Goal: Complete application form

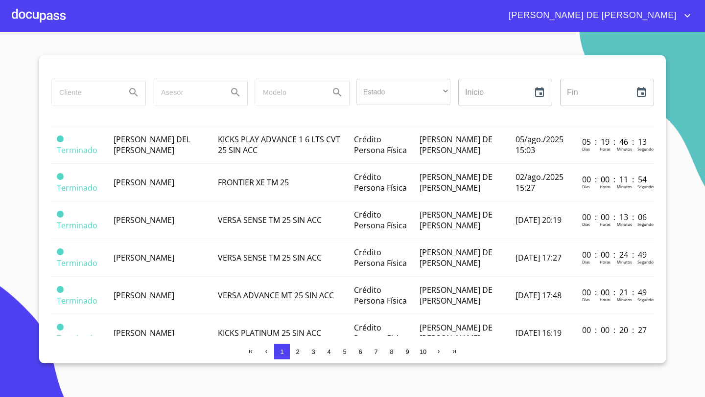
scroll to position [191, 0]
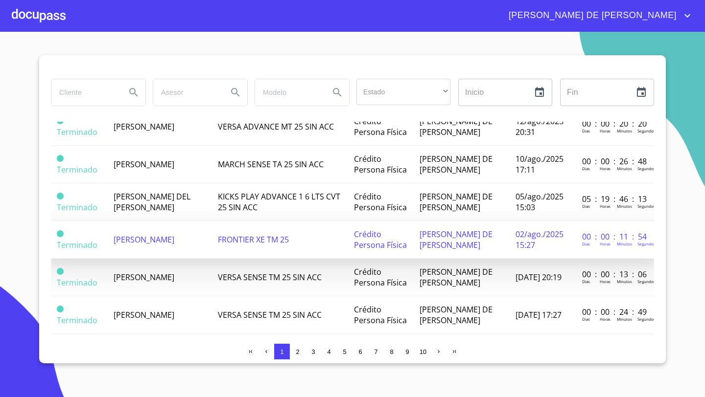
click at [142, 234] on span "[PERSON_NAME]" at bounding box center [144, 239] width 61 height 11
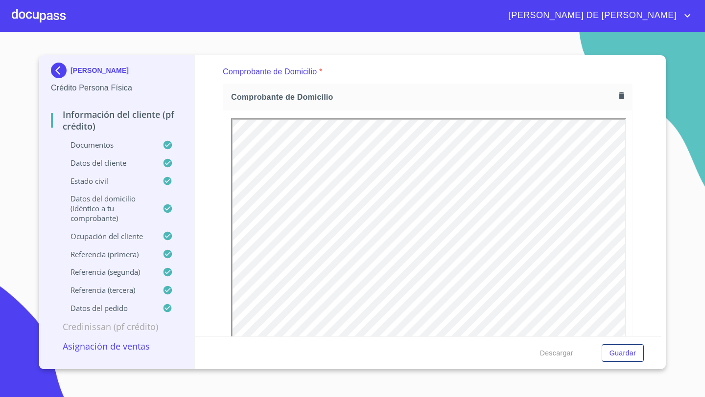
scroll to position [533, 0]
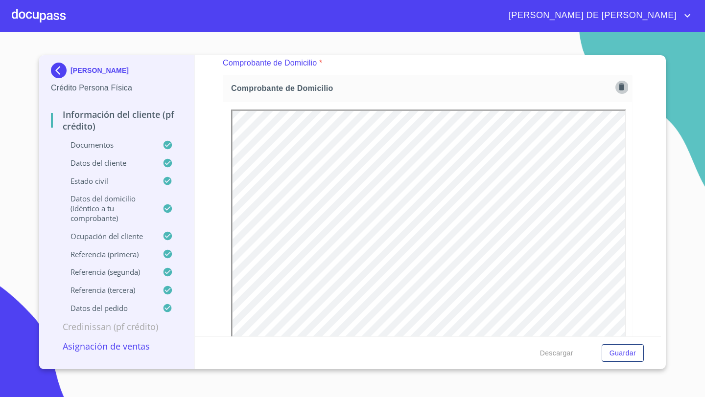
click at [620, 88] on icon "button" at bounding box center [621, 87] width 5 height 7
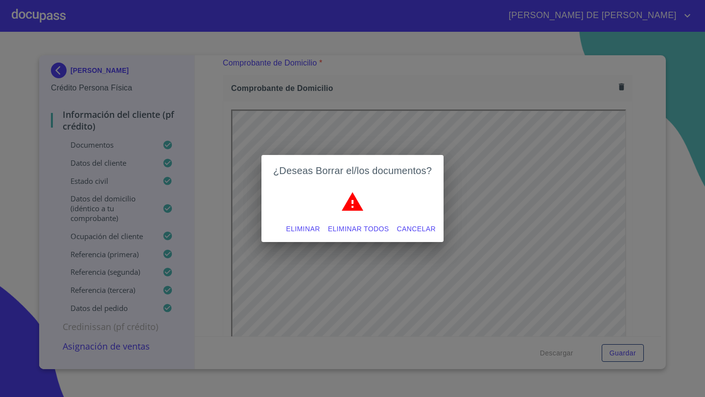
click at [296, 232] on span "Eliminar" at bounding box center [303, 229] width 34 height 12
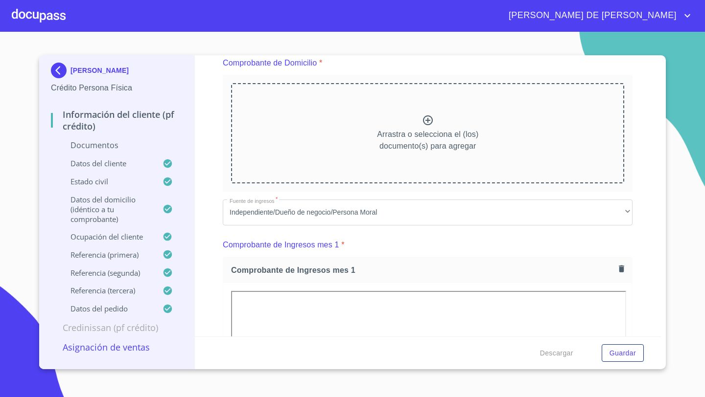
click at [389, 118] on div "Arrastra o selecciona el (los) documento(s) para agregar" at bounding box center [427, 133] width 393 height 100
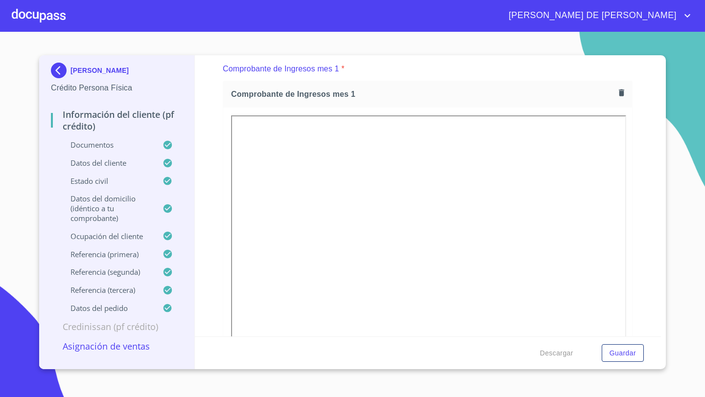
scroll to position [994, 0]
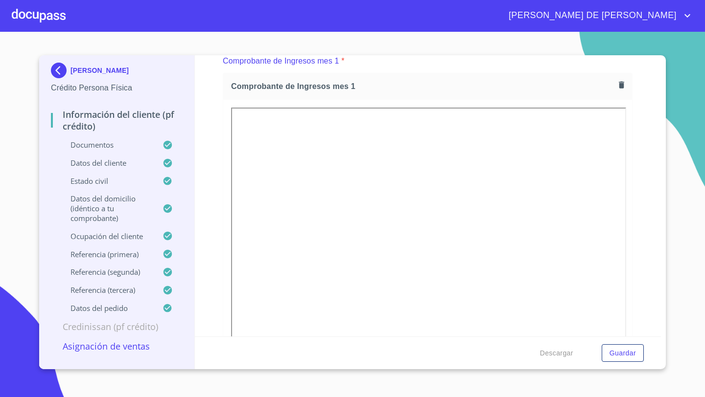
click at [622, 88] on icon "button" at bounding box center [621, 84] width 9 height 9
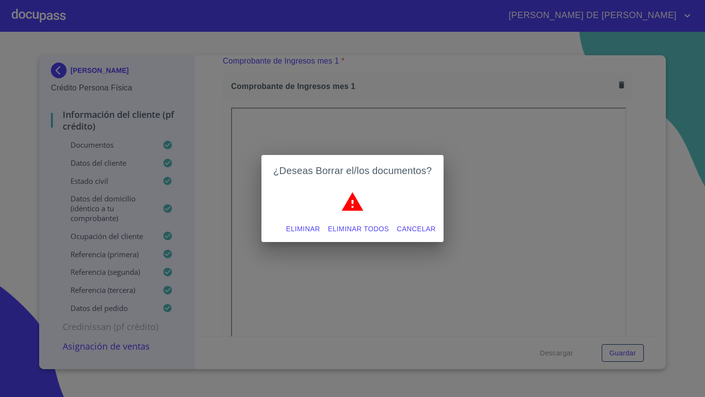
click at [294, 225] on span "Eliminar" at bounding box center [303, 229] width 34 height 12
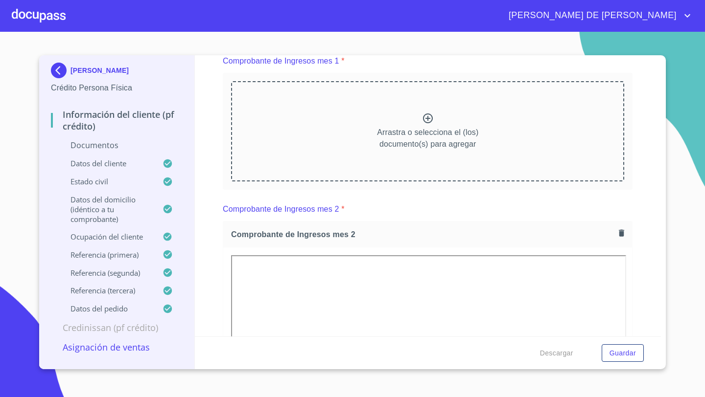
click at [425, 119] on icon at bounding box center [428, 119] width 12 height 12
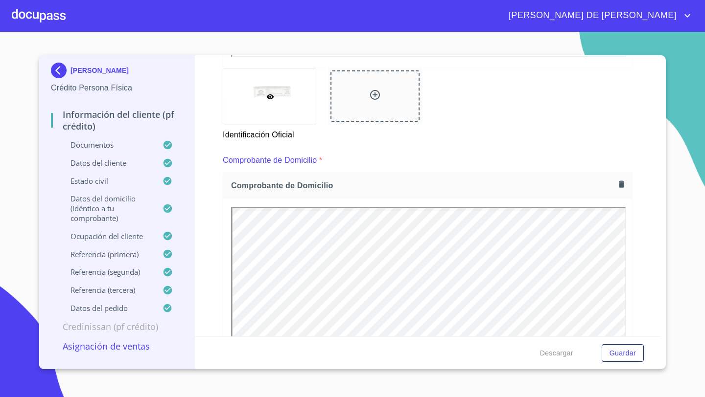
scroll to position [404, 0]
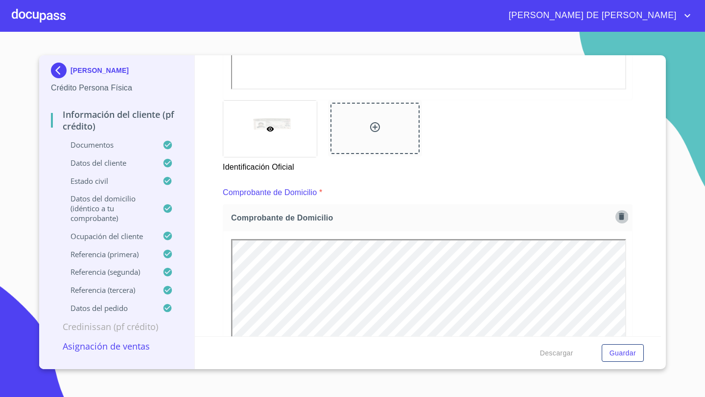
click at [623, 216] on icon "button" at bounding box center [621, 216] width 5 height 7
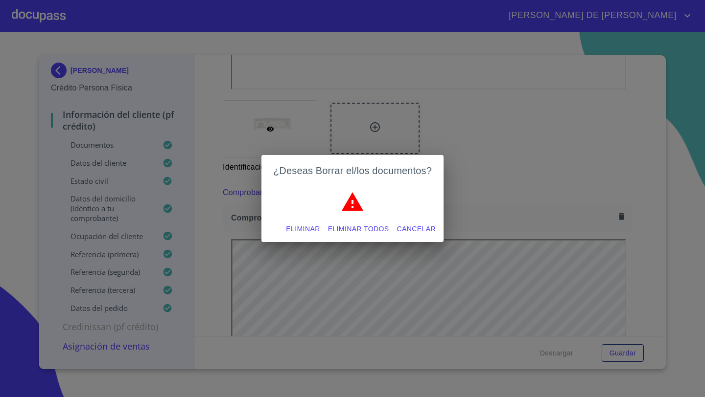
click at [302, 228] on span "Eliminar" at bounding box center [303, 229] width 34 height 12
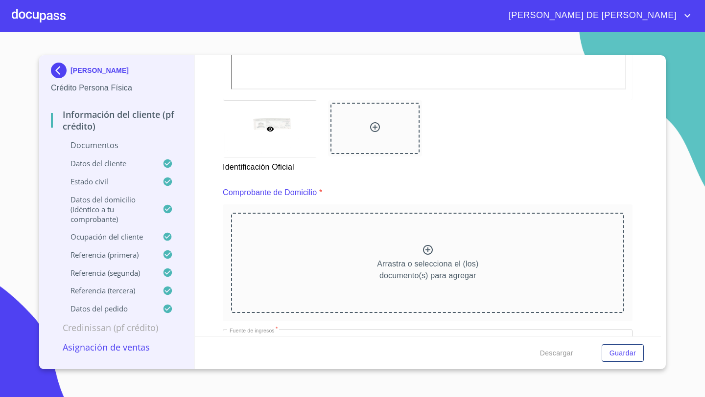
click at [444, 261] on p "Arrastra o selecciona el (los) documento(s) para agregar" at bounding box center [427, 269] width 101 height 23
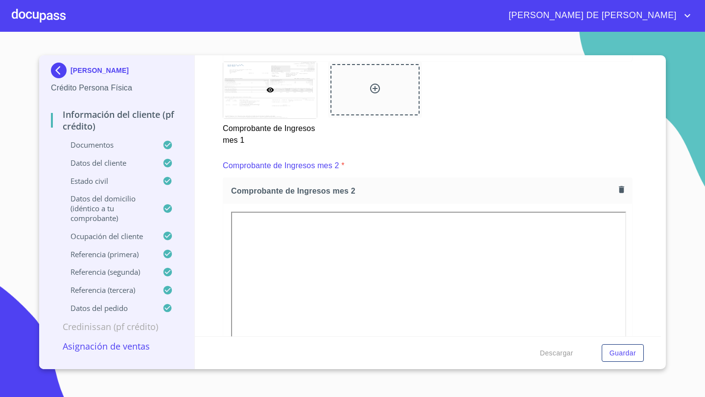
scroll to position [1319, 0]
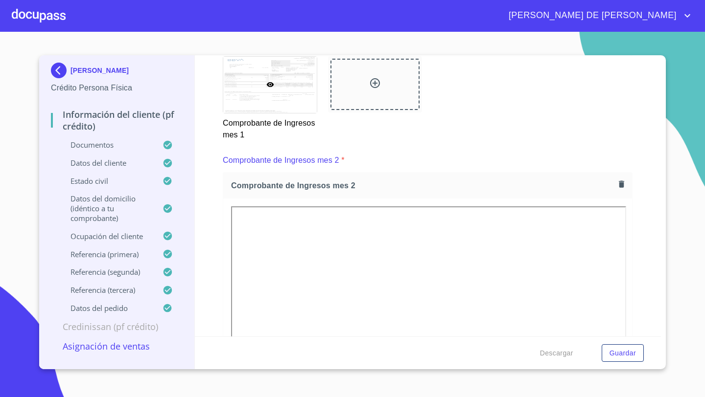
click at [621, 184] on icon "button" at bounding box center [621, 184] width 5 height 7
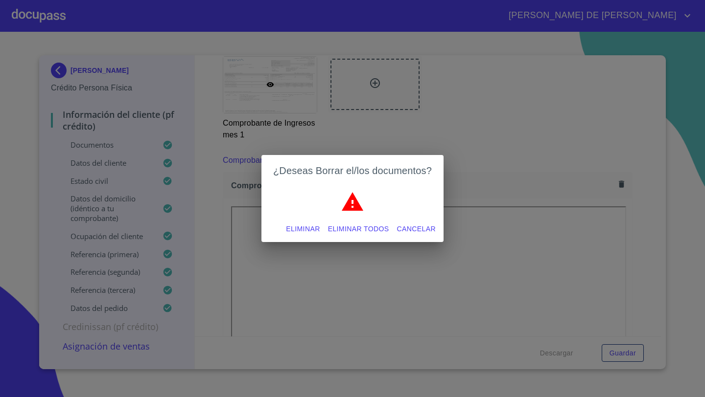
click at [309, 227] on span "Eliminar" at bounding box center [303, 229] width 34 height 12
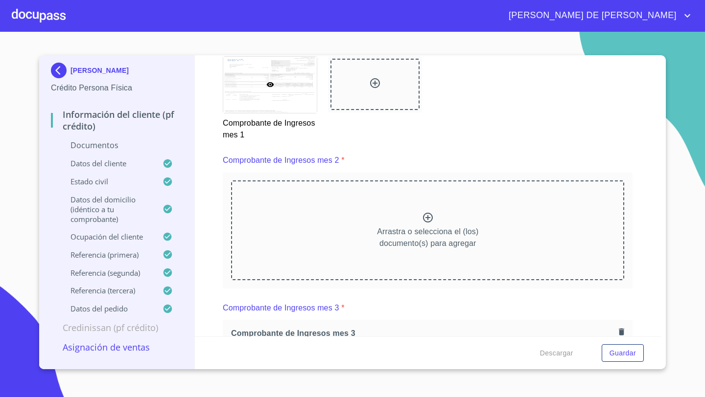
click at [426, 213] on icon at bounding box center [428, 218] width 10 height 10
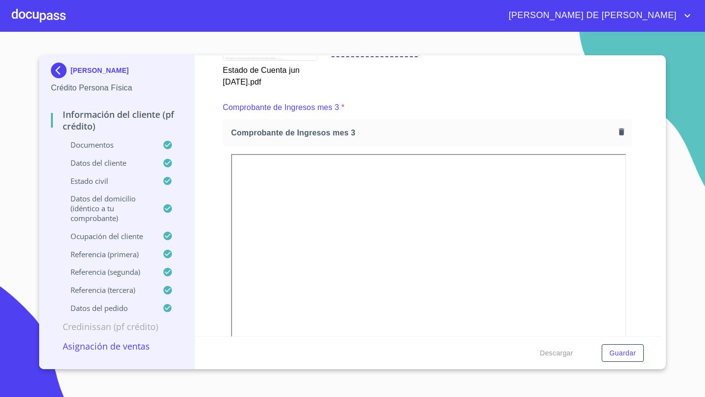
scroll to position [1824, 0]
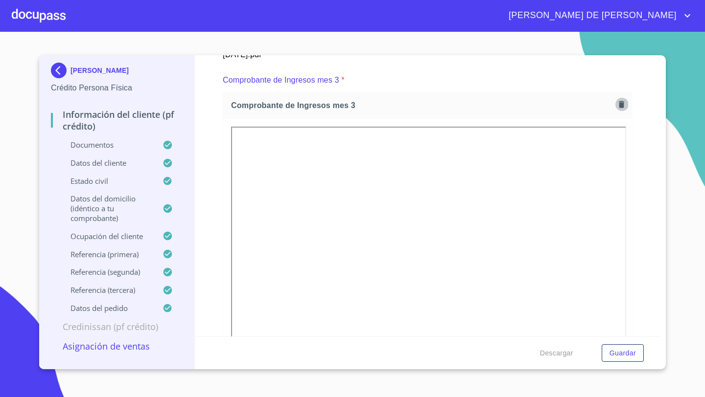
click at [620, 101] on icon "button" at bounding box center [621, 104] width 5 height 7
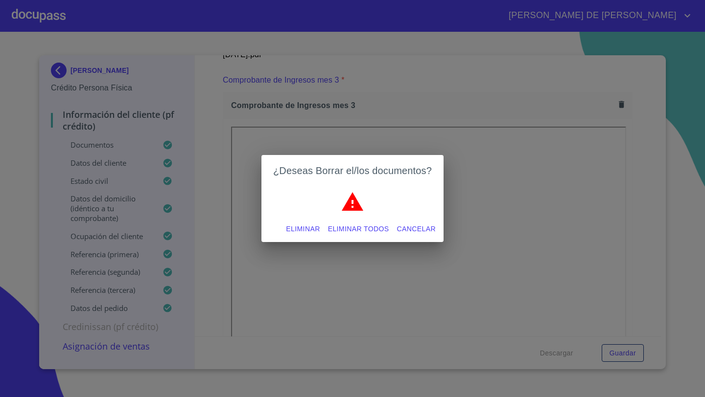
click at [309, 230] on span "Eliminar" at bounding box center [303, 229] width 34 height 12
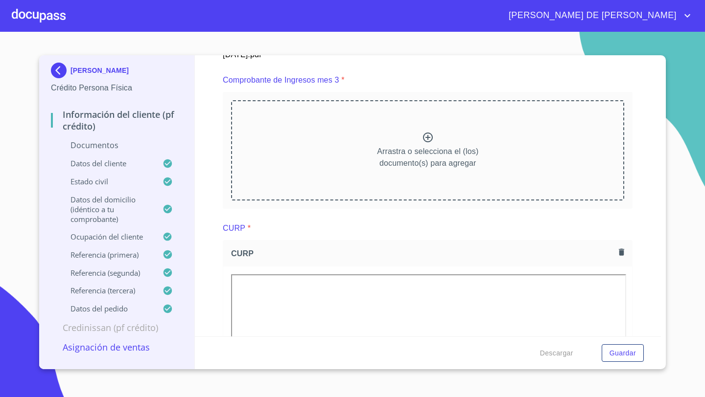
scroll to position [0, 0]
click at [447, 138] on div "Arrastra o selecciona el (los) documento(s) para agregar" at bounding box center [427, 150] width 393 height 100
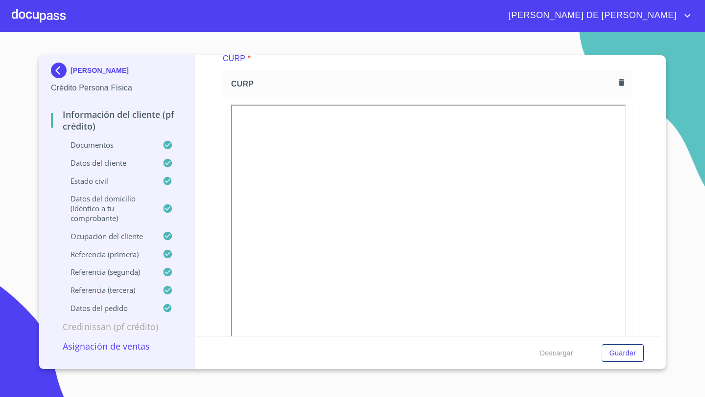
click at [217, 219] on div "Información del cliente (PF crédito) Documentos Documento de identificación   *…" at bounding box center [428, 195] width 466 height 281
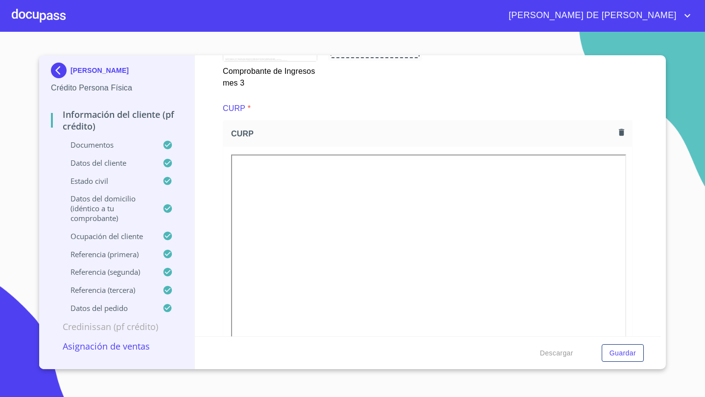
scroll to position [2216, 0]
click at [618, 135] on icon "button" at bounding box center [621, 136] width 9 height 9
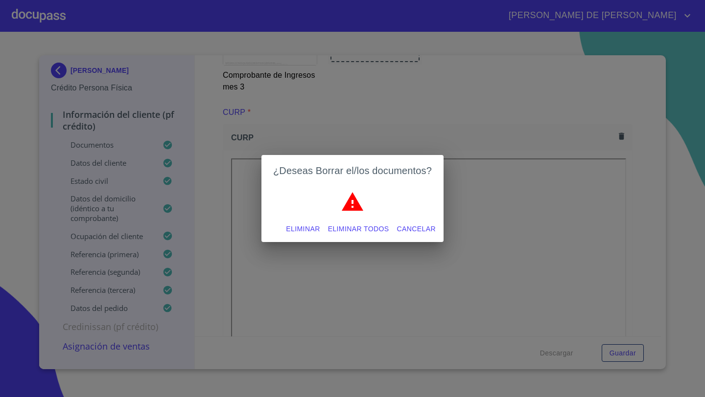
click at [314, 226] on span "Eliminar" at bounding box center [303, 229] width 34 height 12
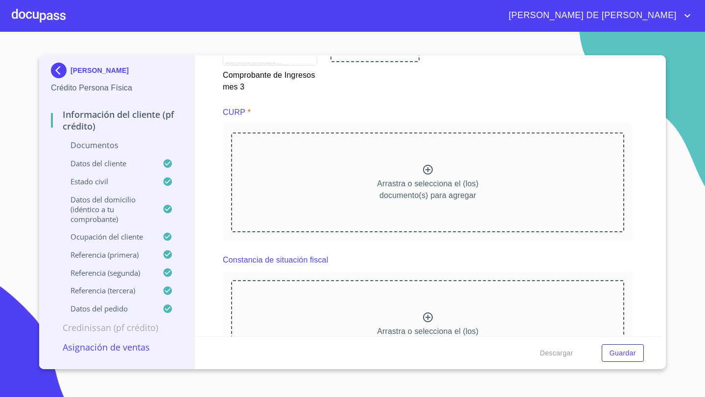
click at [439, 185] on p "Arrastra o selecciona el (los) documento(s) para agregar" at bounding box center [427, 189] width 101 height 23
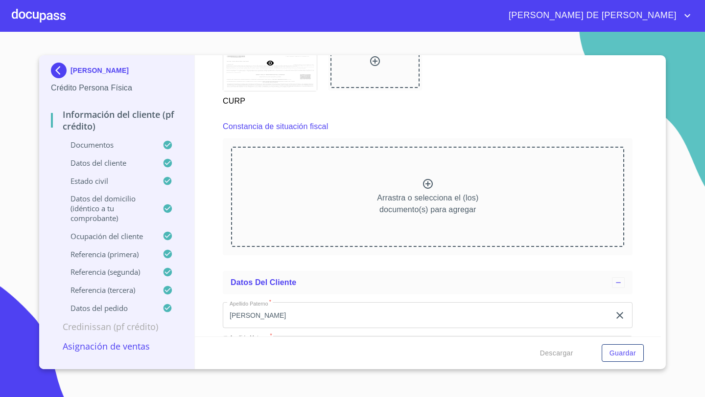
scroll to position [2629, 0]
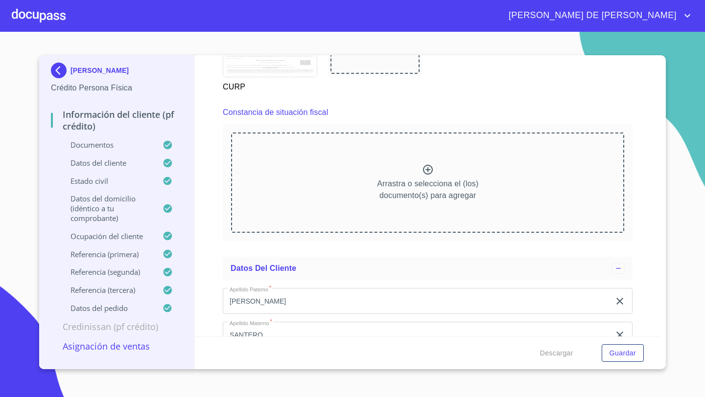
click at [424, 165] on icon at bounding box center [428, 170] width 10 height 10
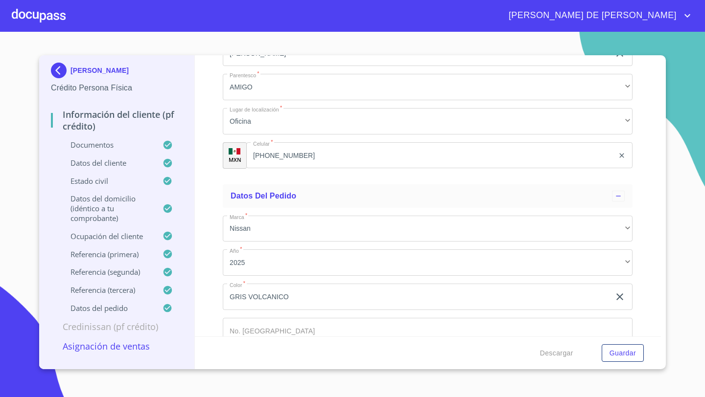
scroll to position [5621, 0]
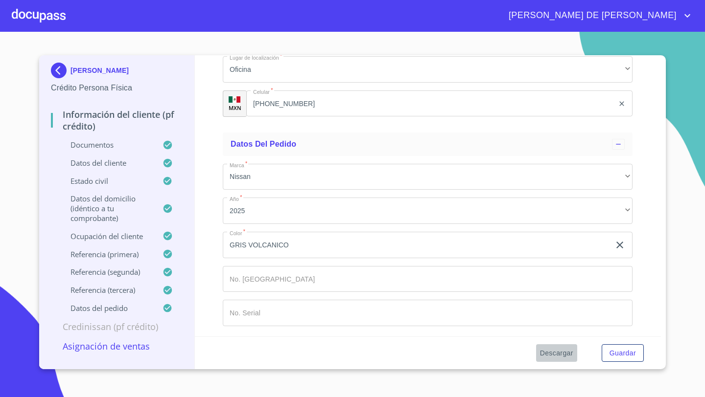
click at [561, 353] on span "Descargar" at bounding box center [556, 353] width 33 height 12
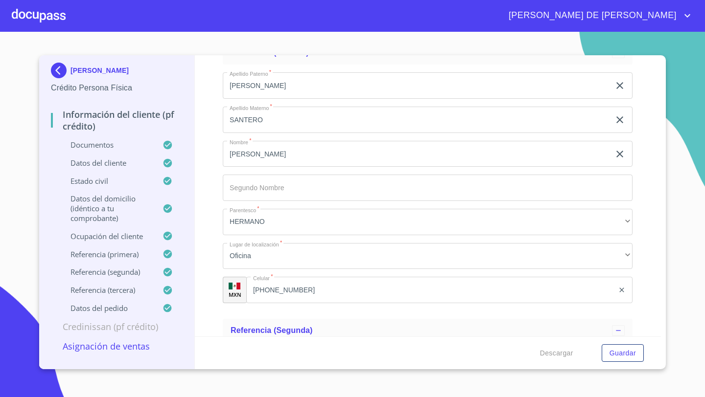
scroll to position [4855, 0]
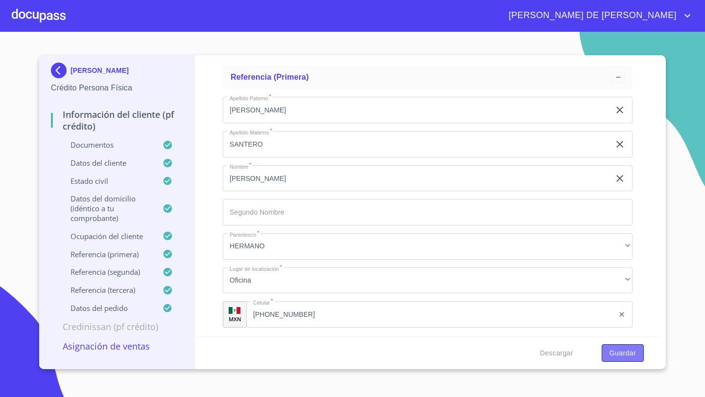
click at [629, 360] on button "Guardar" at bounding box center [622, 353] width 42 height 18
